Goal: Task Accomplishment & Management: Manage account settings

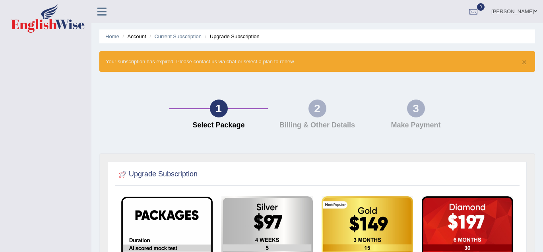
click at [534, 15] on link "paul" at bounding box center [514, 10] width 58 height 21
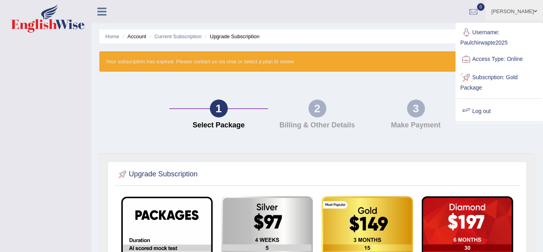
click at [486, 113] on link "Log out" at bounding box center [499, 111] width 86 height 18
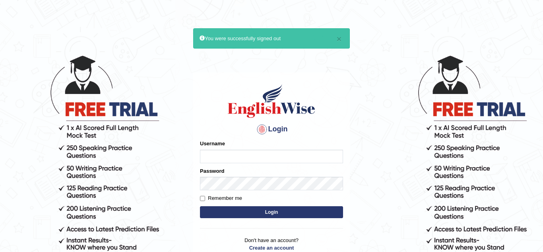
type input "Paulchirwapte2025"
click at [201, 201] on label "Remember me" at bounding box center [221, 198] width 42 height 8
click at [201, 201] on input "Remember me" at bounding box center [202, 197] width 5 height 5
checkbox input "true"
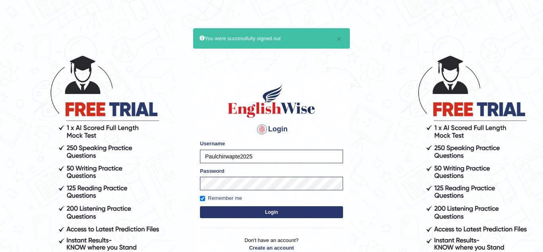
click at [238, 213] on button "Login" at bounding box center [271, 212] width 143 height 12
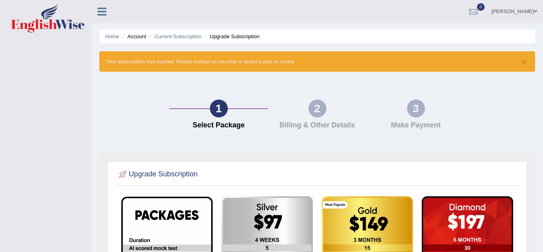
click at [530, 10] on link "[PERSON_NAME]" at bounding box center [514, 10] width 58 height 21
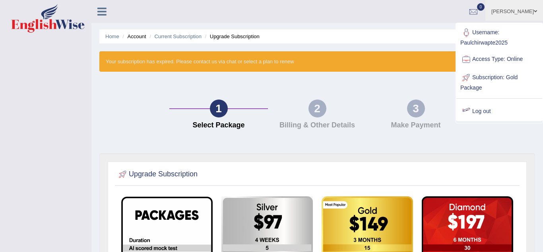
click at [483, 111] on link "Log out" at bounding box center [499, 111] width 86 height 18
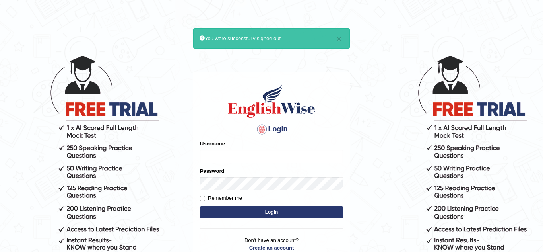
type input "Paulchirwapte2025"
click at [202, 198] on input "Remember me" at bounding box center [202, 197] width 5 height 5
checkbox input "true"
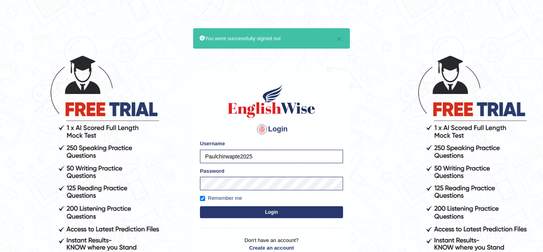
click at [219, 208] on button "Login" at bounding box center [271, 212] width 143 height 12
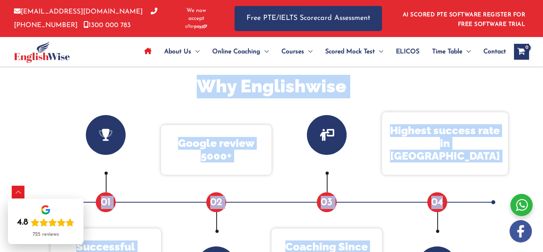
drag, startPoint x: 270, startPoint y: 220, endPoint x: 270, endPoint y: 256, distance: 36.2
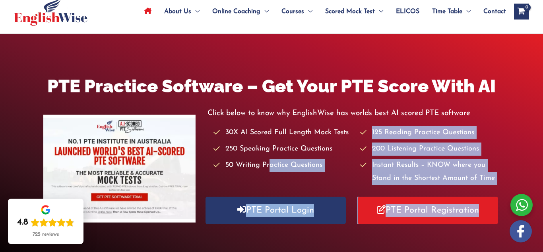
scroll to position [48, 0]
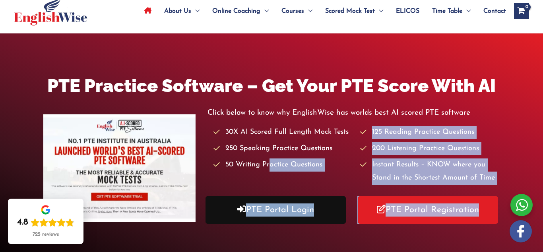
click at [248, 216] on link "PTE Portal Login" at bounding box center [275, 209] width 140 height 27
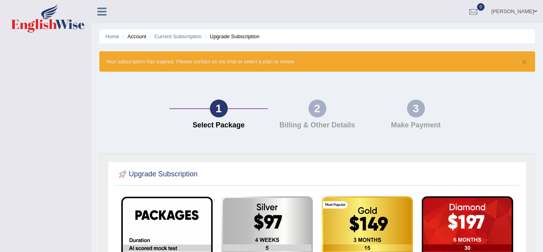
click at [536, 14] on link "paul" at bounding box center [514, 10] width 58 height 21
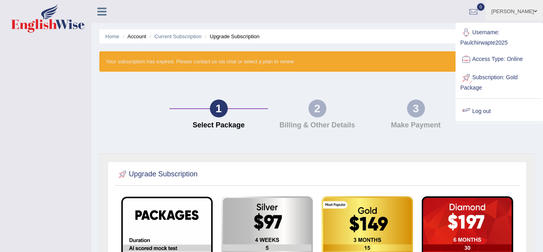
click at [499, 108] on link "Log out" at bounding box center [499, 111] width 86 height 18
